Goal: Information Seeking & Learning: Understand process/instructions

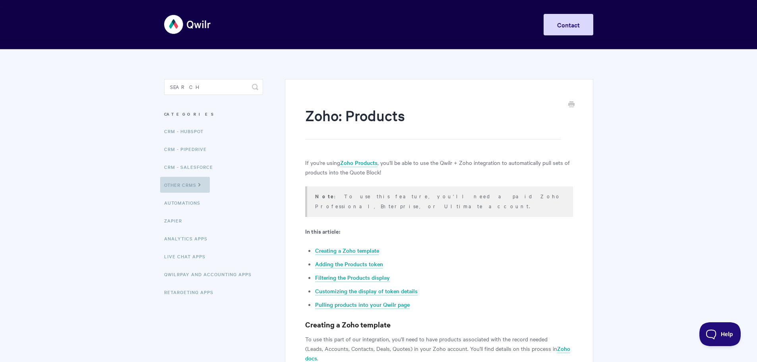
click at [205, 187] on link "Other CRMs" at bounding box center [185, 185] width 50 height 16
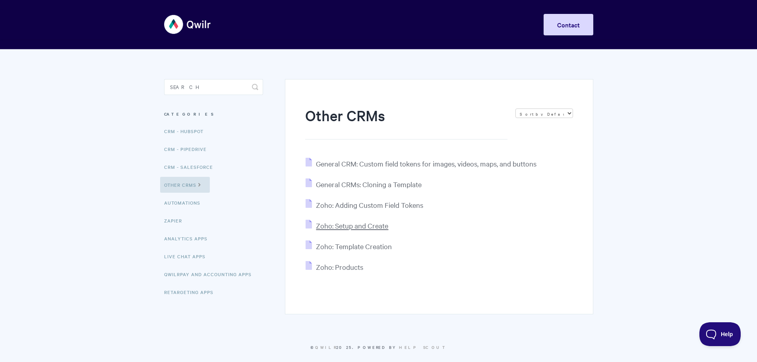
click at [365, 230] on span "Zoho: Setup and Create" at bounding box center [352, 225] width 72 height 9
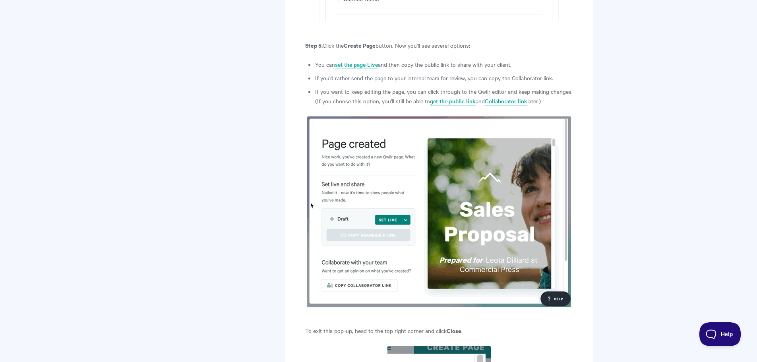
scroll to position [4810, 0]
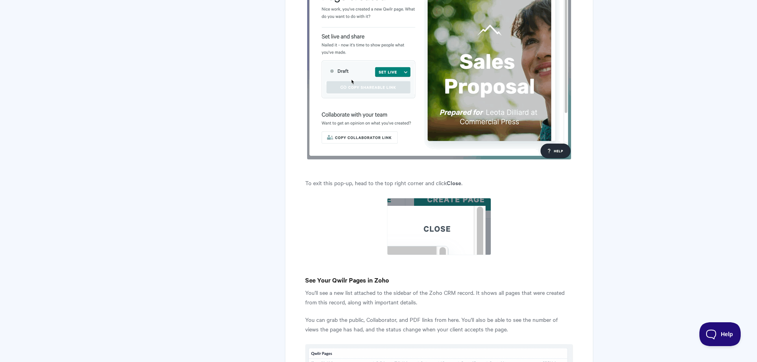
drag, startPoint x: 760, startPoint y: 17, endPoint x: 39, endPoint y: 19, distance: 721.0
